Goal: Transaction & Acquisition: Purchase product/service

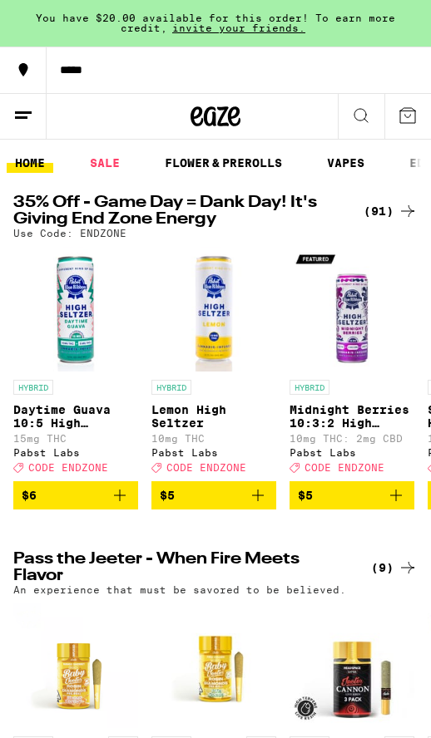
click at [389, 205] on div "(91)" at bounding box center [390, 211] width 54 height 20
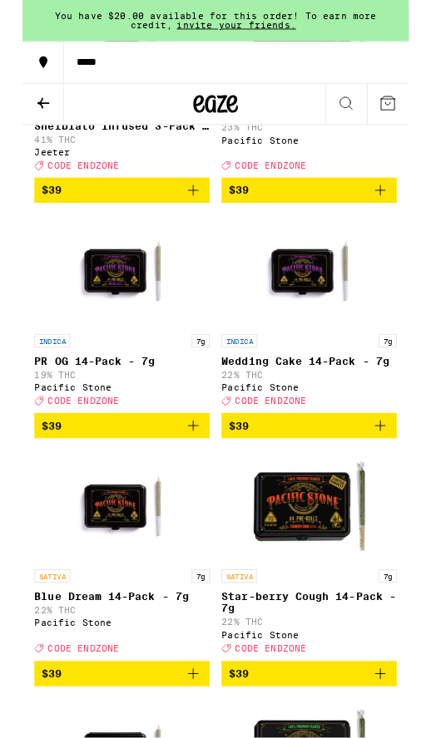
scroll to position [9318, 0]
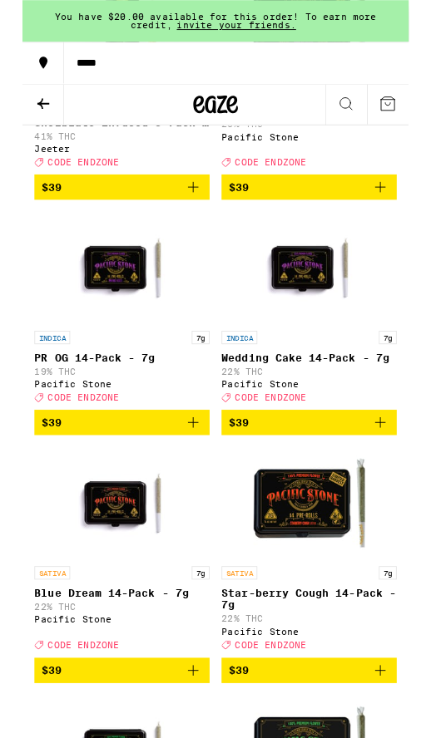
click at [400, 215] on icon "Add to bag" at bounding box center [399, 209] width 12 height 12
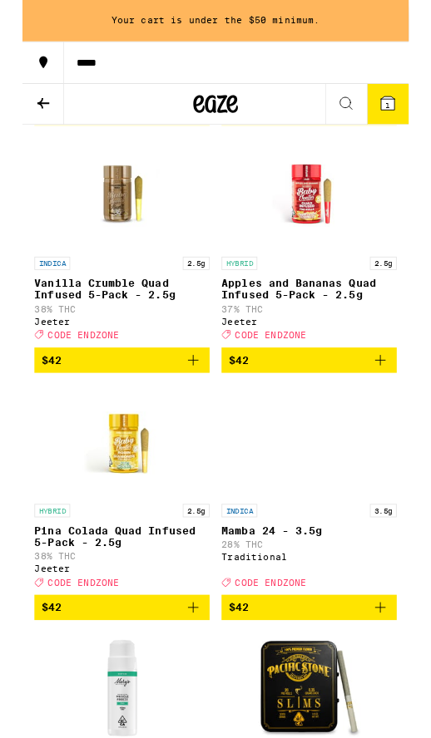
scroll to position [11007, 0]
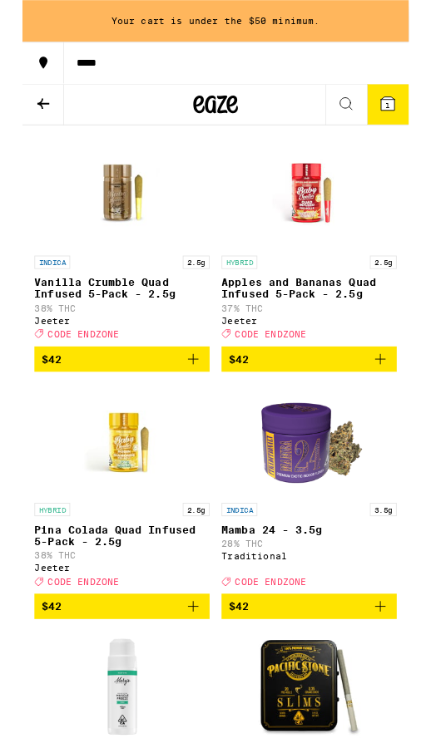
click at [393, 135] on icon "Add to bag" at bounding box center [399, 125] width 20 height 20
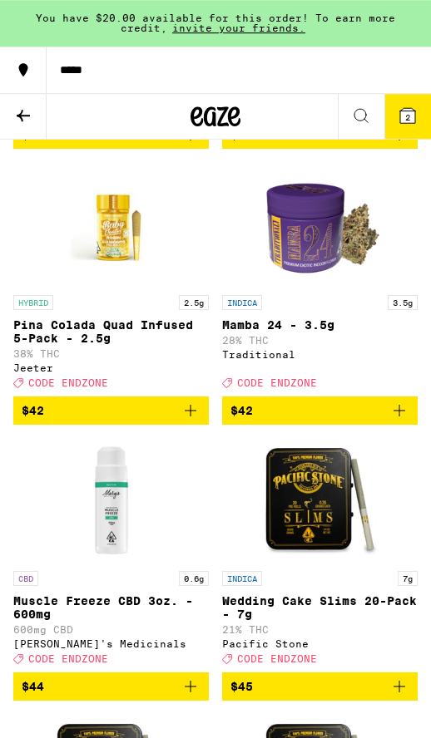
scroll to position [11271, 0]
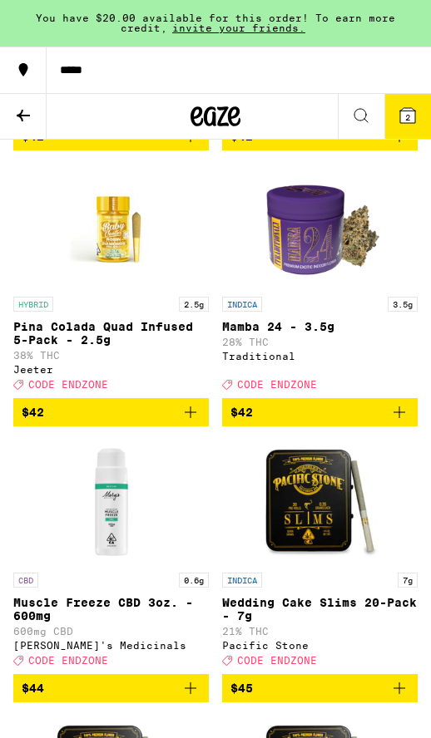
click at [196, 146] on icon "Add to bag" at bounding box center [190, 136] width 20 height 20
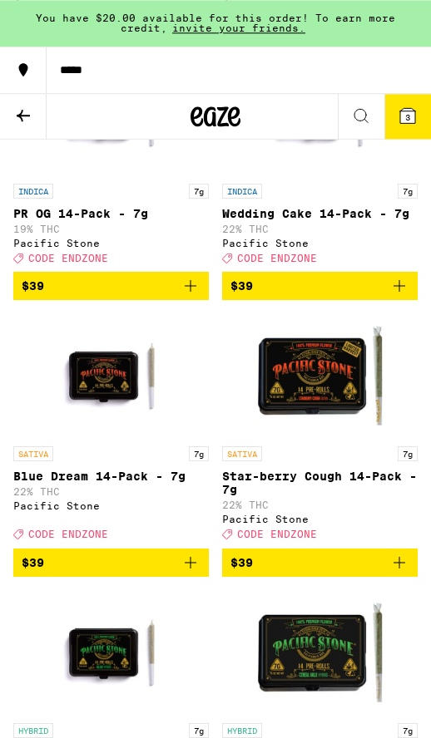
scroll to position [9503, 0]
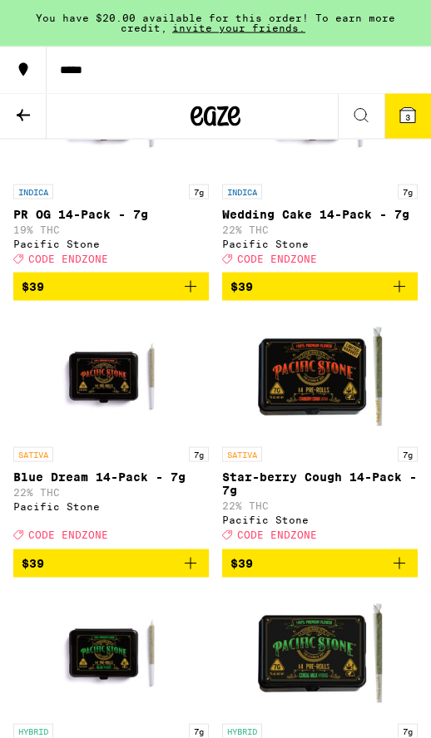
click at [410, 120] on span "3" at bounding box center [407, 117] width 5 height 10
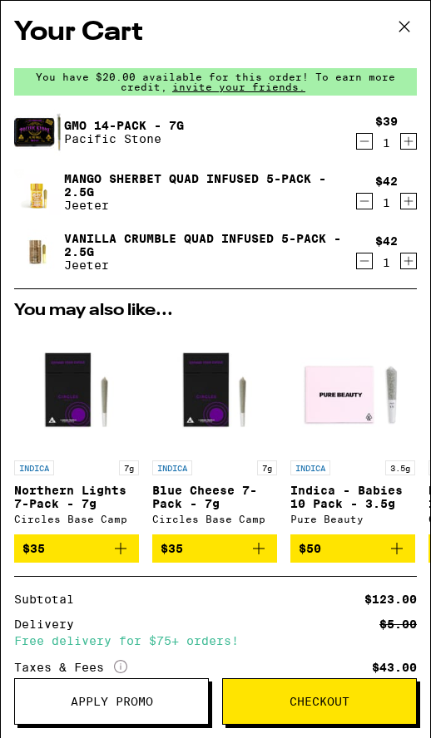
click at [101, 704] on span "Apply Promo" at bounding box center [112, 702] width 82 height 12
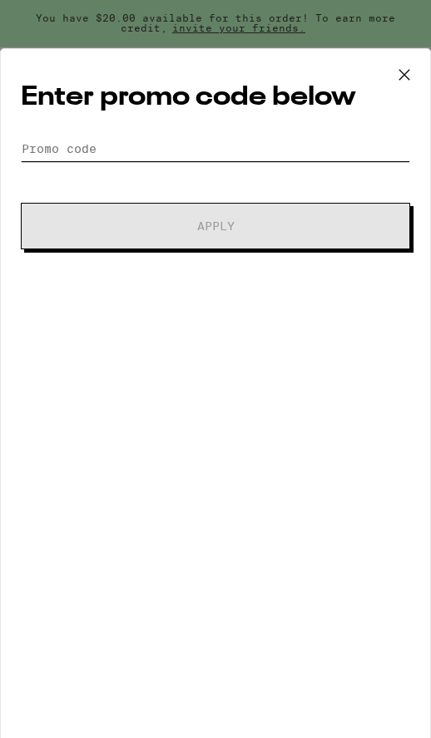
click at [287, 160] on input "Promo Code" at bounding box center [215, 148] width 389 height 25
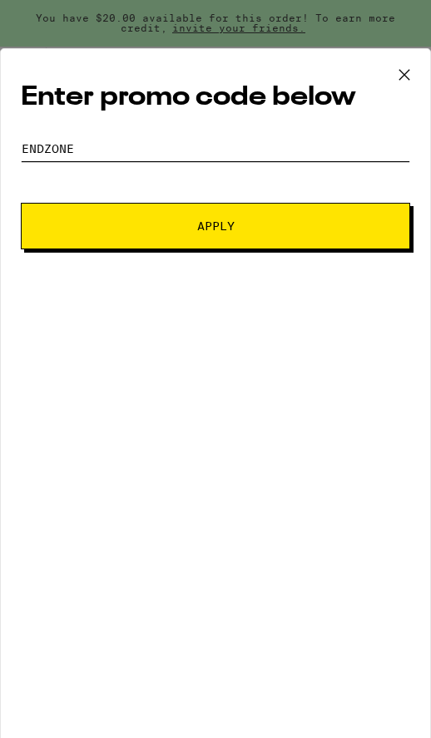
type input "Endzone"
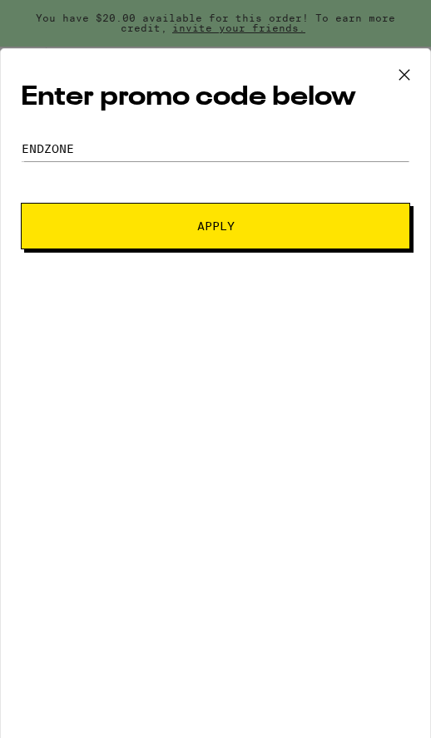
click at [333, 241] on button "Apply" at bounding box center [215, 226] width 389 height 47
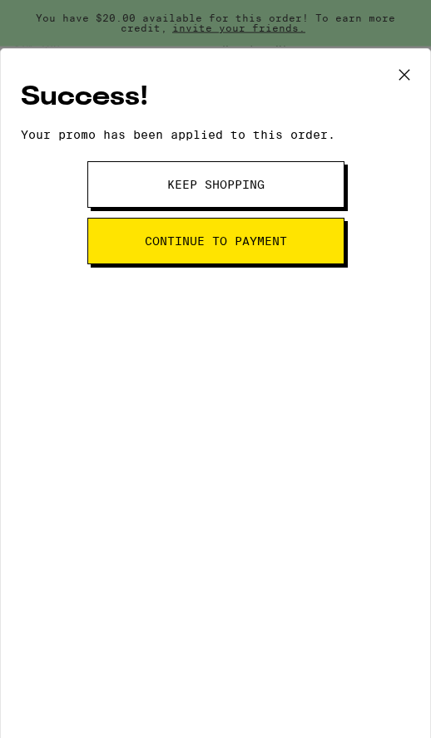
click at [301, 200] on button "Keep Shopping" at bounding box center [215, 184] width 257 height 47
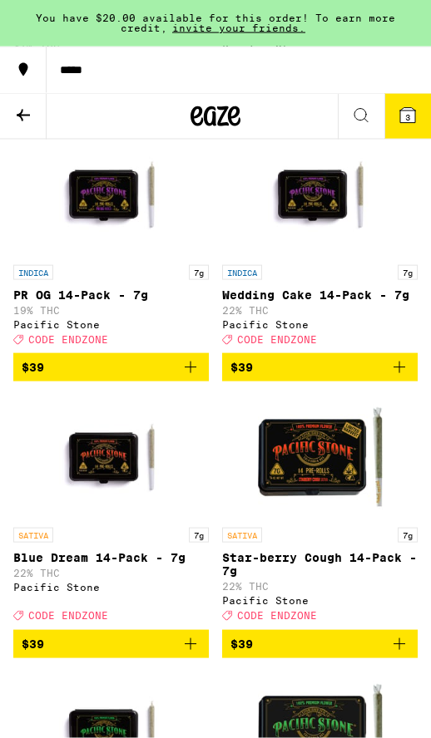
click at [405, 121] on span "3" at bounding box center [407, 117] width 5 height 10
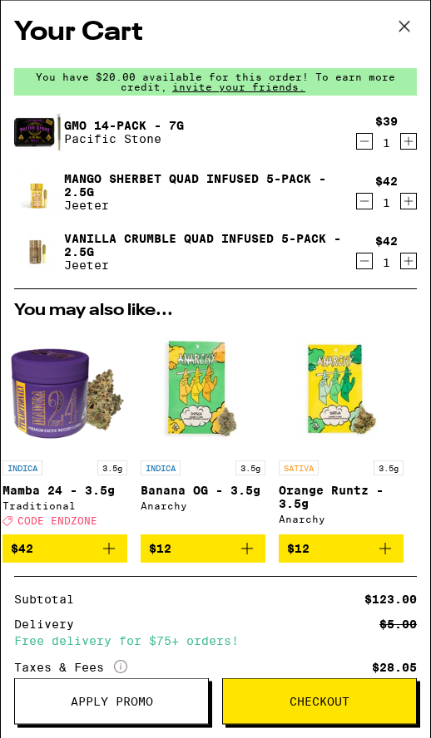
click at [399, 35] on icon at bounding box center [404, 26] width 25 height 25
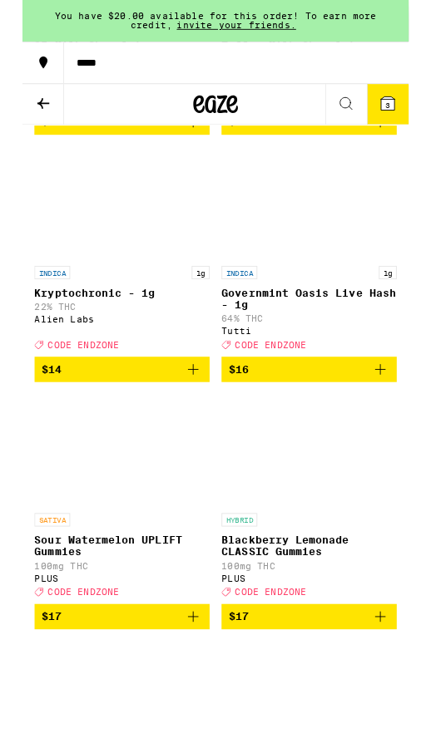
scroll to position [3113, 0]
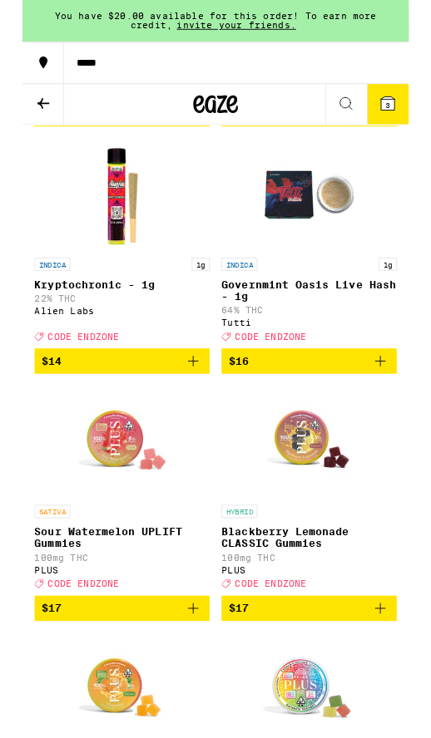
click at [194, 413] on icon "Add to bag" at bounding box center [190, 403] width 20 height 20
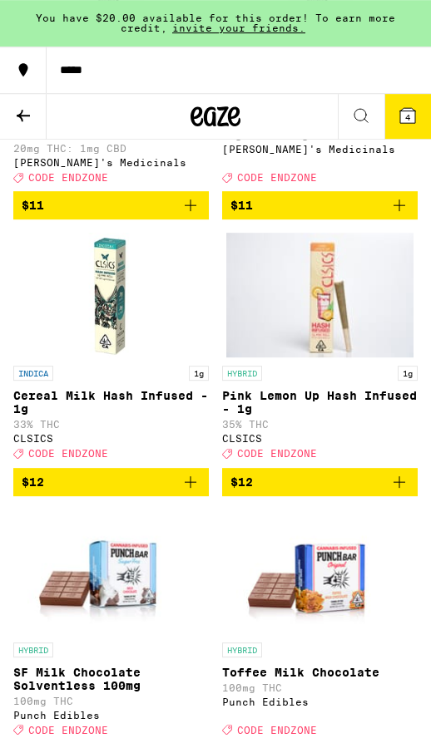
scroll to position [2410, 0]
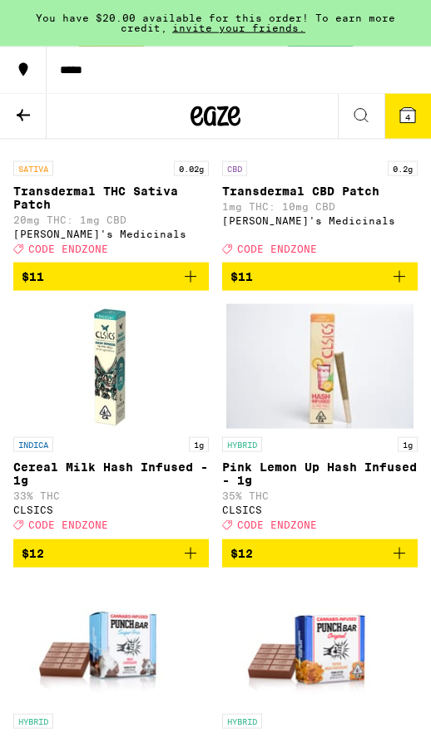
click at [398, 111] on icon at bounding box center [407, 116] width 20 height 20
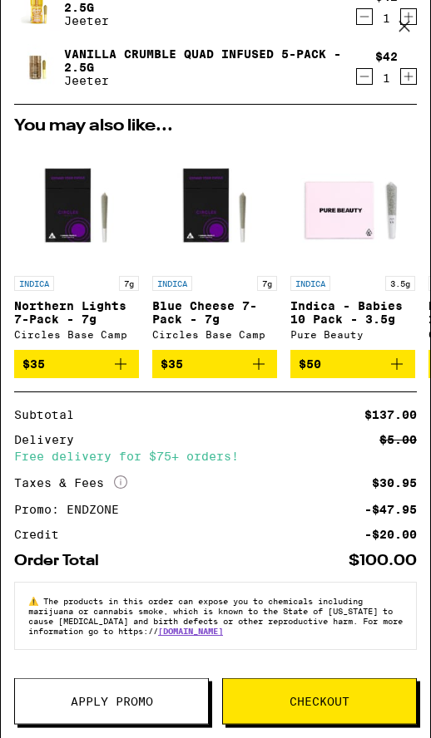
scroll to position [318, 0]
click at [358, 701] on span "Checkout" at bounding box center [319, 702] width 193 height 12
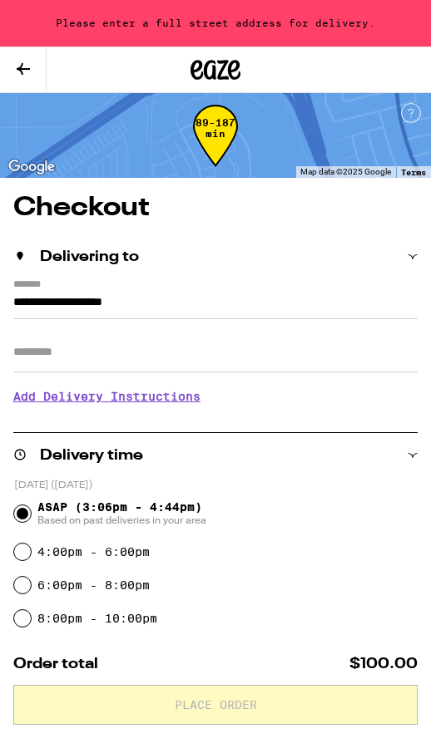
click at [34, 73] on button at bounding box center [23, 70] width 47 height 46
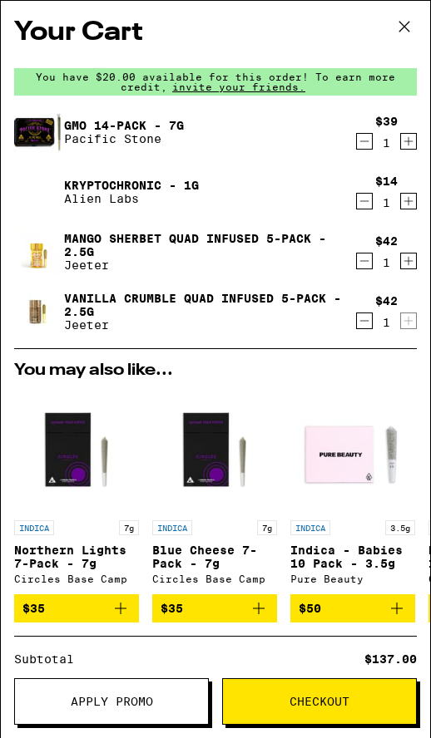
click at [418, 25] on button at bounding box center [404, 27] width 52 height 53
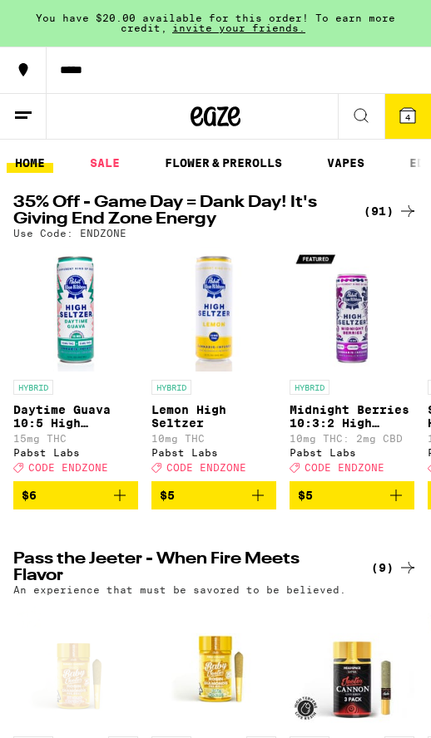
click at [32, 125] on button at bounding box center [23, 117] width 47 height 46
